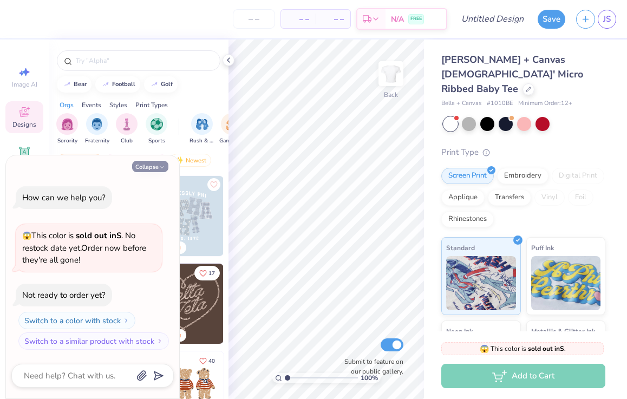
click at [156, 167] on button "Collapse" at bounding box center [150, 166] width 36 height 11
type textarea "x"
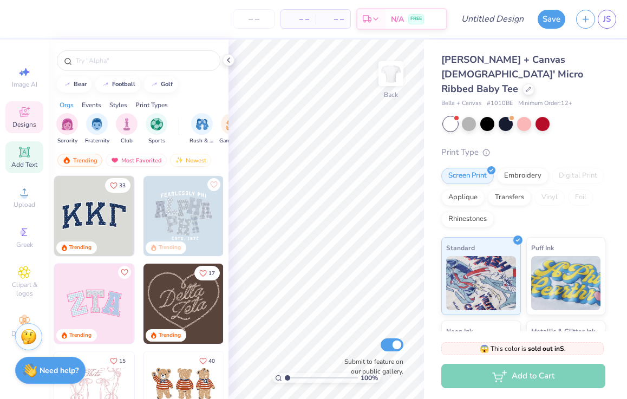
click at [24, 157] on icon at bounding box center [24, 152] width 10 height 10
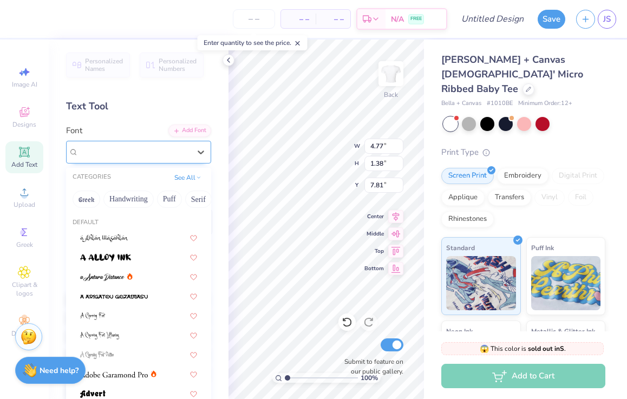
click at [170, 155] on div "Super Dream" at bounding box center [134, 152] width 114 height 17
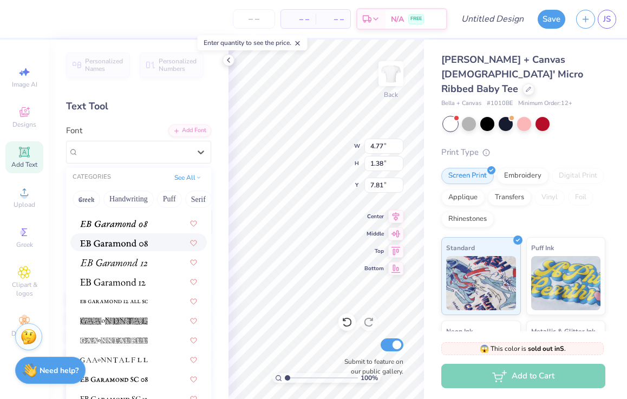
scroll to position [1968, 0]
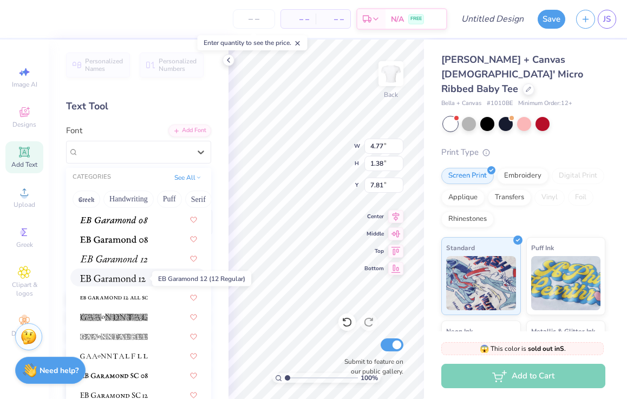
click at [112, 282] on img at bounding box center [113, 279] width 66 height 8
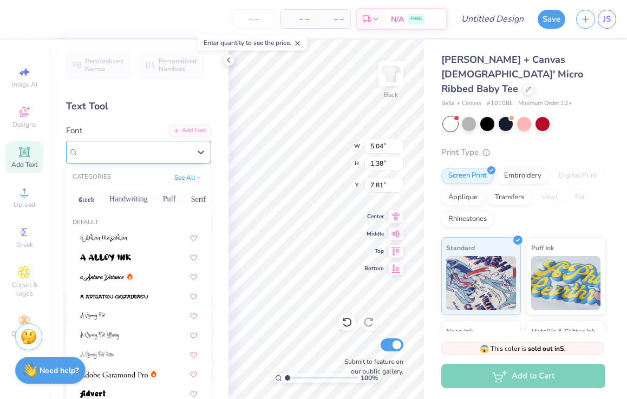
click at [167, 153] on span "EB Garamond 12 (12 Regular)" at bounding box center [129, 152] width 100 height 12
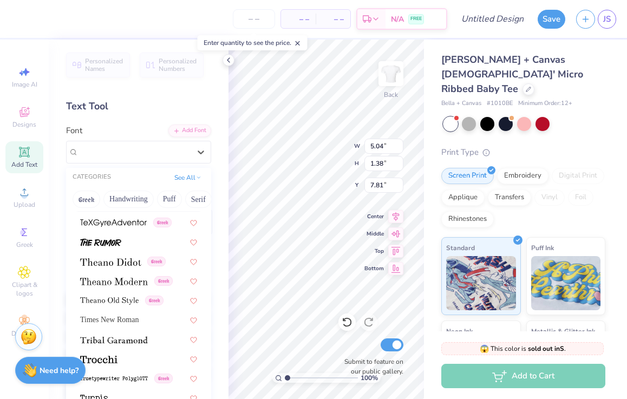
scroll to position [5553, 0]
click at [115, 323] on span "Times New Roman" at bounding box center [109, 318] width 58 height 11
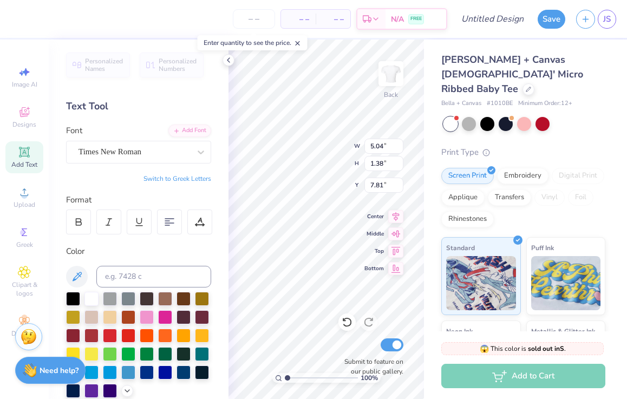
type input "4.95"
type input "1.32"
type input "7.75"
click at [84, 223] on div at bounding box center [78, 222] width 25 height 25
type input "5.29"
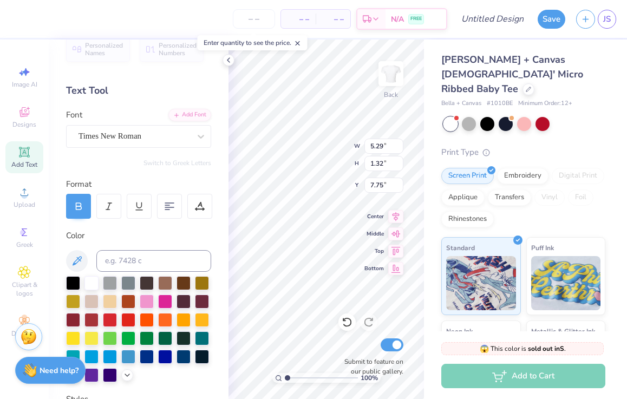
scroll to position [18, 0]
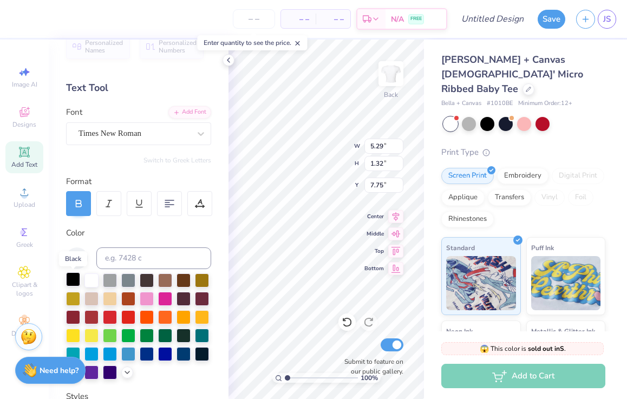
click at [68, 283] on div at bounding box center [73, 279] width 14 height 14
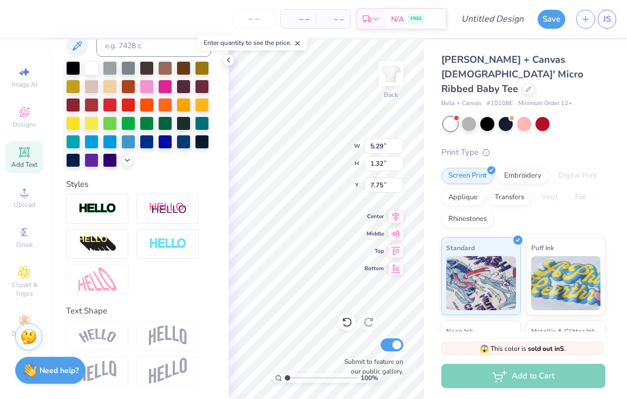
scroll to position [231, 0]
type textarea "g"
type textarea "[DEMOGRAPHIC_DATA] is a dj life is a dancefloor love is the rhythm"
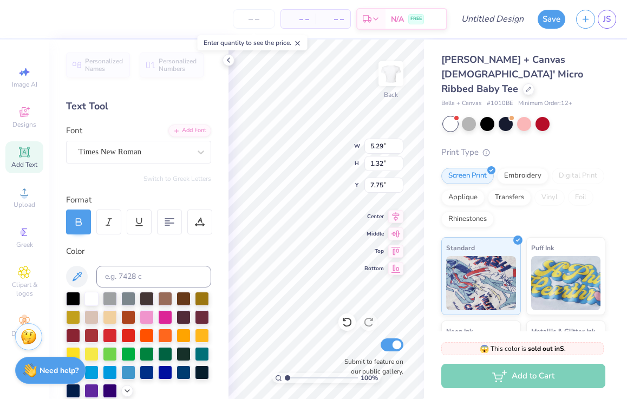
scroll to position [0, 0]
type input "11.02"
type input "4.69"
type input "6.25"
click at [226, 61] on icon at bounding box center [228, 60] width 9 height 9
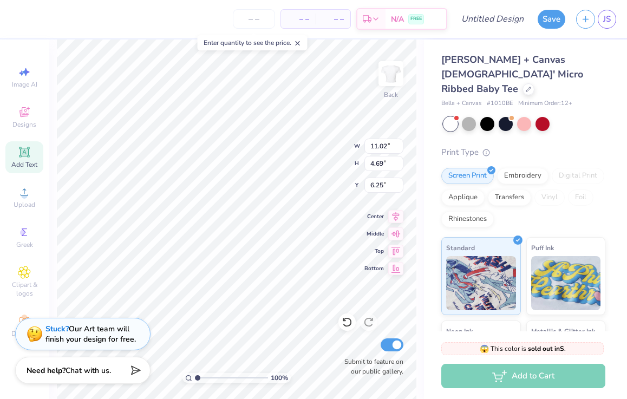
type input "8.69"
type input "3.70"
type input "3.56"
click at [525, 166] on div "Embroidery" at bounding box center [522, 174] width 51 height 16
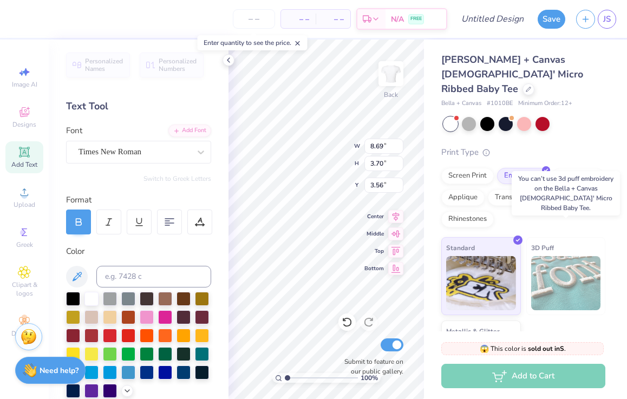
click at [567, 259] on img at bounding box center [566, 283] width 70 height 54
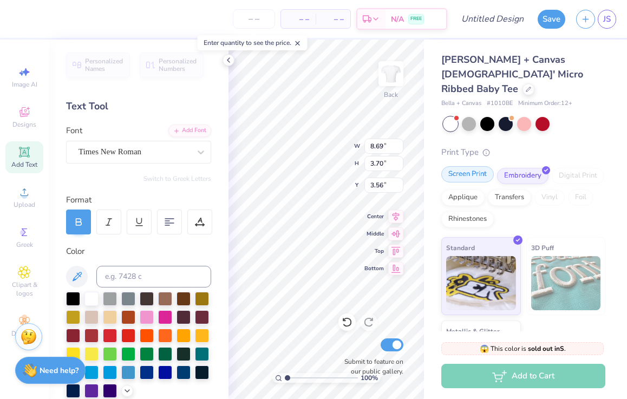
click at [482, 166] on div "Screen Print" at bounding box center [467, 174] width 53 height 16
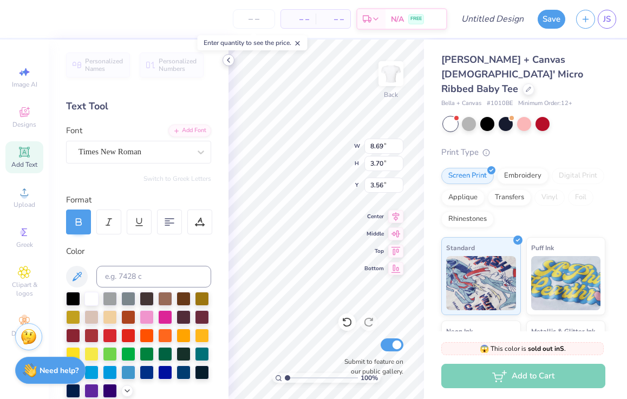
click at [230, 61] on icon at bounding box center [228, 60] width 9 height 9
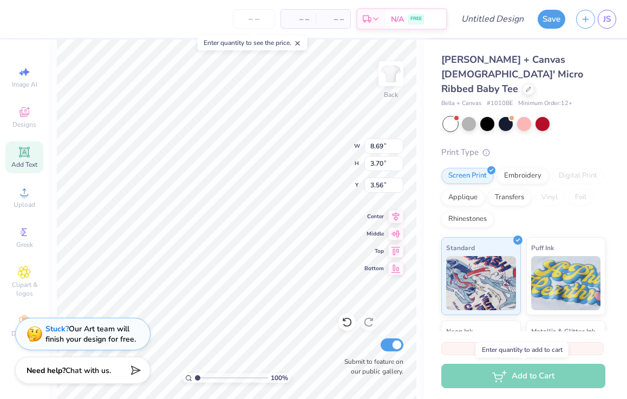
click at [509, 377] on div "Add to Cart" at bounding box center [523, 376] width 164 height 24
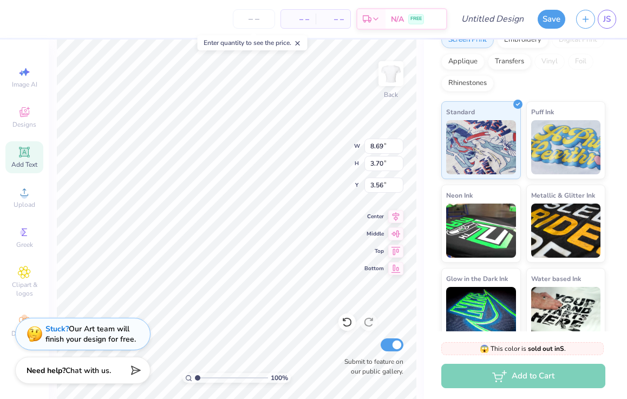
scroll to position [135, 0]
click at [250, 17] on input "number" at bounding box center [254, 18] width 42 height 19
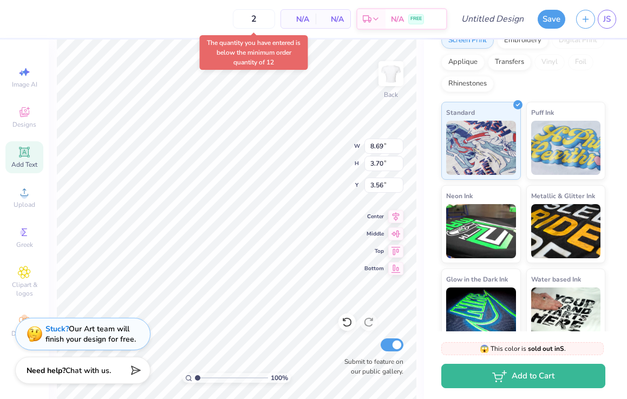
type input "12"
click at [304, 20] on span "N/A" at bounding box center [299, 19] width 22 height 11
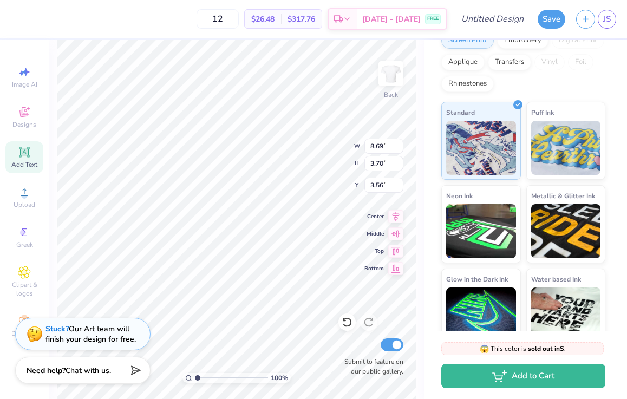
click at [299, 18] on div "$317.76 Total" at bounding box center [301, 19] width 41 height 18
